Goal: Navigation & Orientation: Find specific page/section

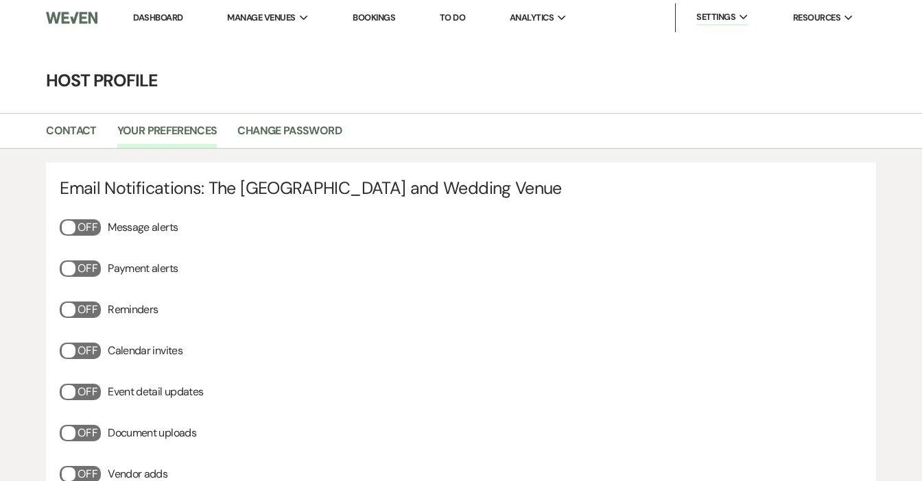
click at [148, 18] on link "Dashboard" at bounding box center [157, 18] width 49 height 12
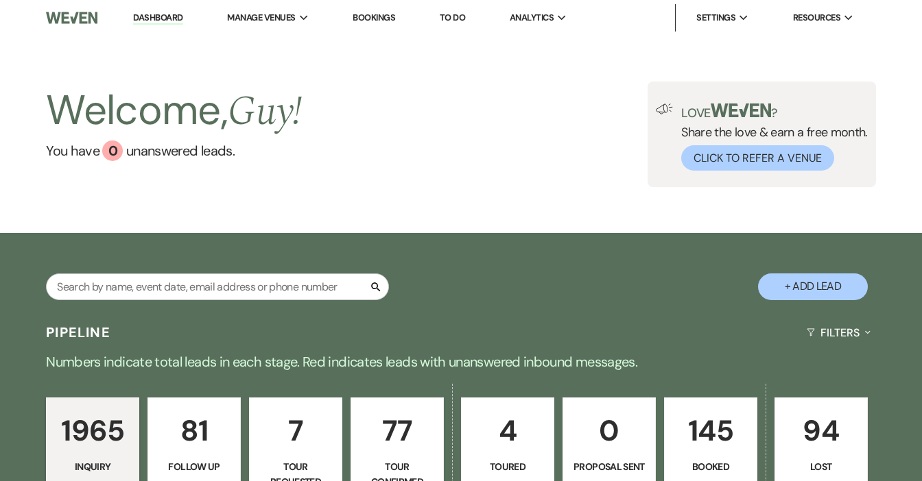
click at [149, 18] on link "Dashboard" at bounding box center [157, 18] width 49 height 13
